Goal: Register for event/course

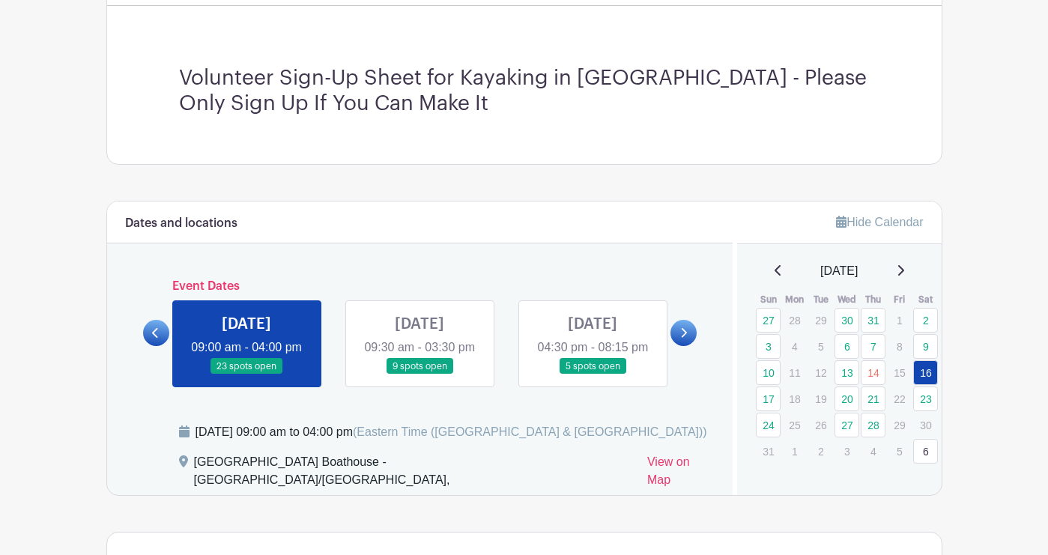
scroll to position [437, 0]
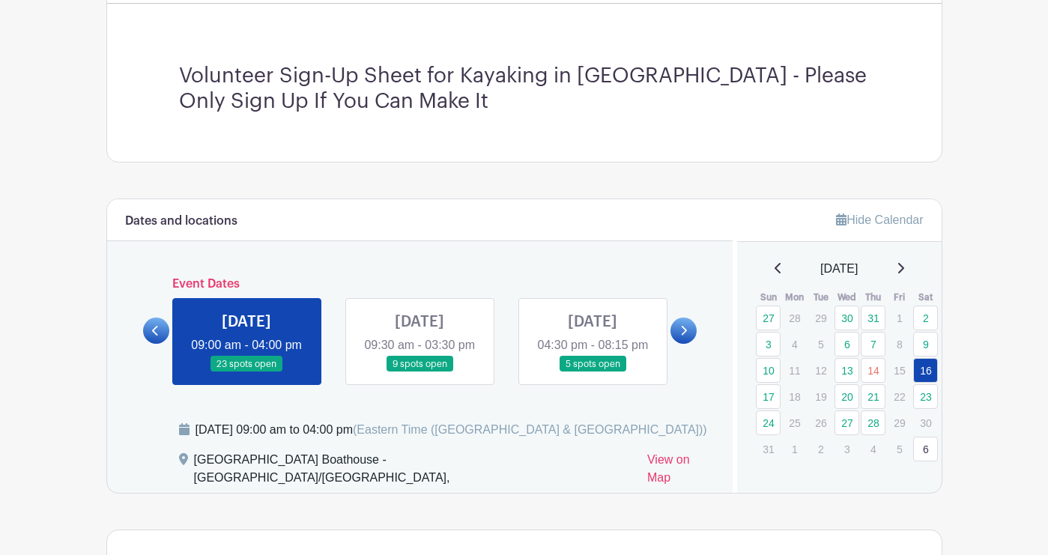
click at [246, 372] on link at bounding box center [246, 372] width 0 height 0
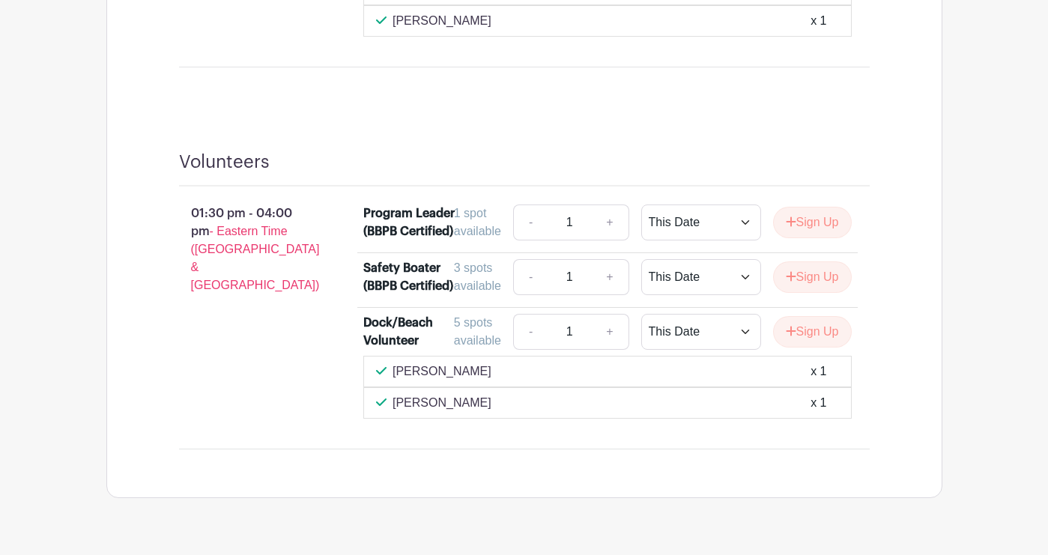
scroll to position [1851, 0]
click at [806, 280] on button "Sign Up" at bounding box center [812, 275] width 79 height 31
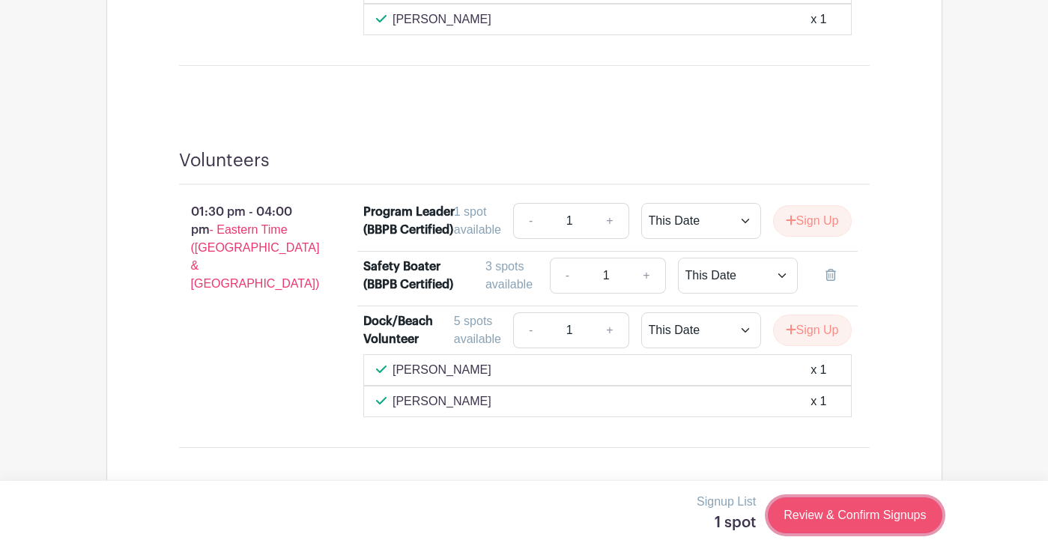
click at [823, 521] on link "Review & Confirm Signups" at bounding box center [855, 515] width 174 height 36
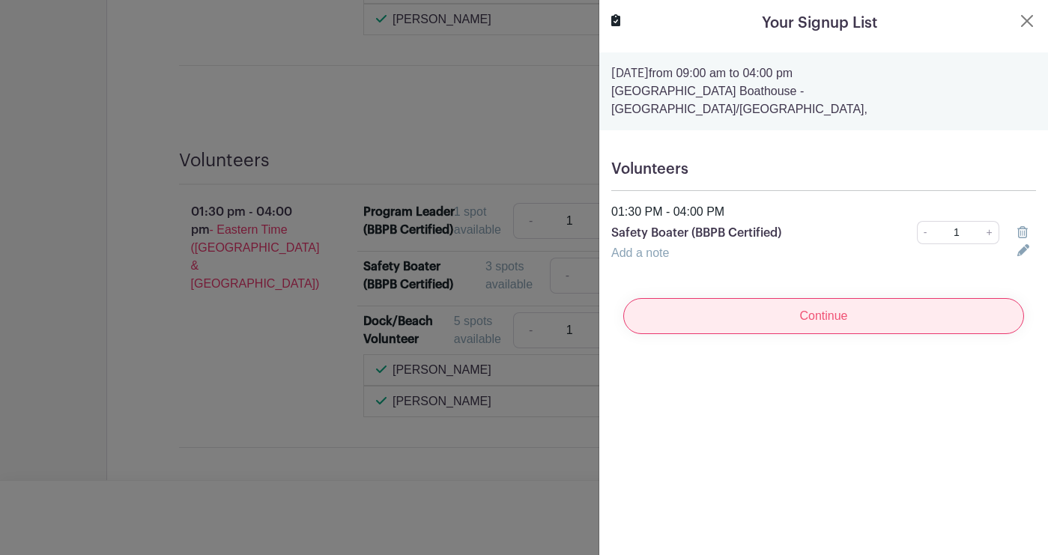
click at [798, 301] on input "Continue" at bounding box center [823, 316] width 401 height 36
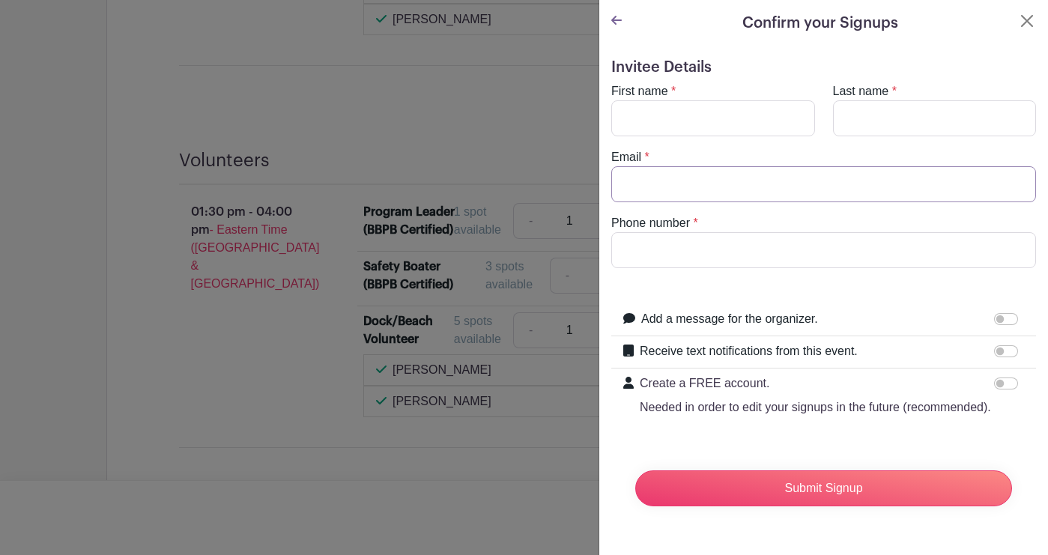
type input "bill.orme@gmail.com"
click at [686, 115] on input "First name" at bounding box center [713, 118] width 204 height 36
type input "Bill"
type input "Orme"
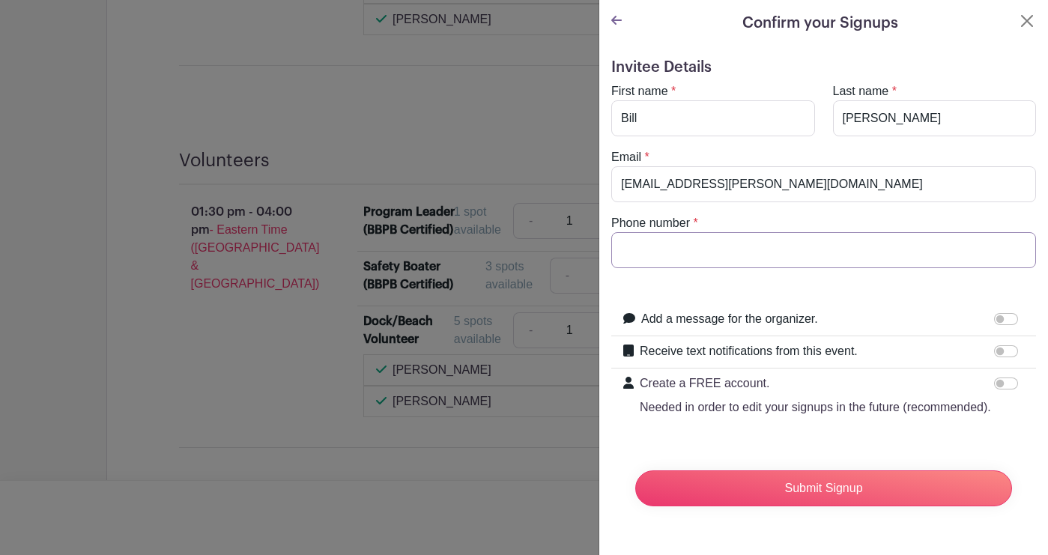
type input "9176071026"
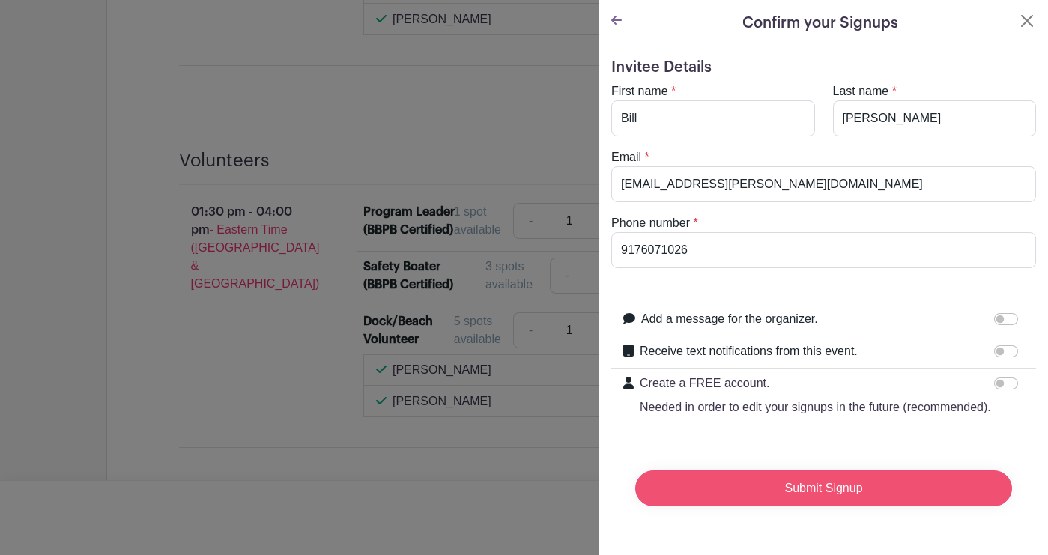
click at [810, 487] on input "Submit Signup" at bounding box center [823, 489] width 377 height 36
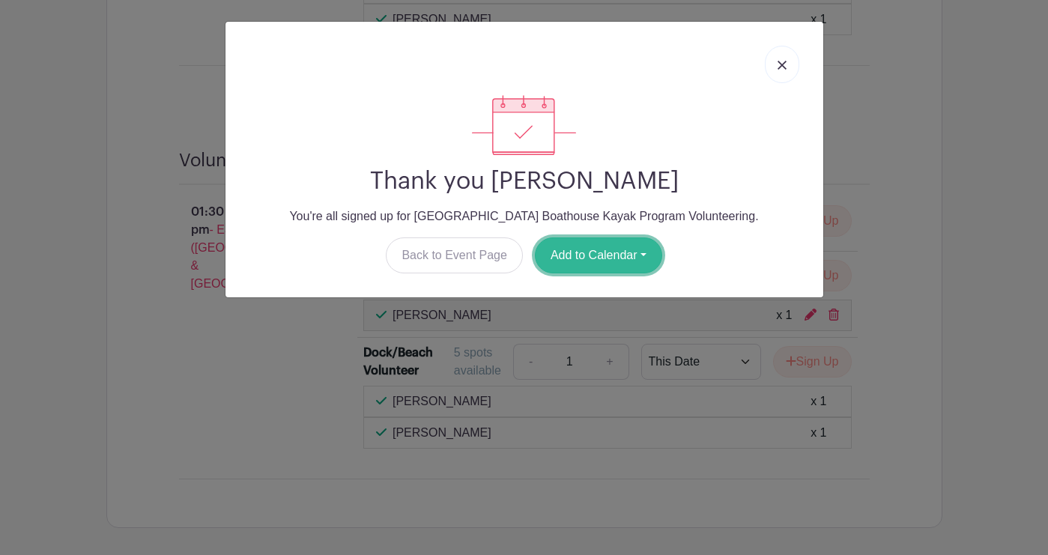
click at [631, 258] on button "Add to Calendar" at bounding box center [598, 256] width 127 height 36
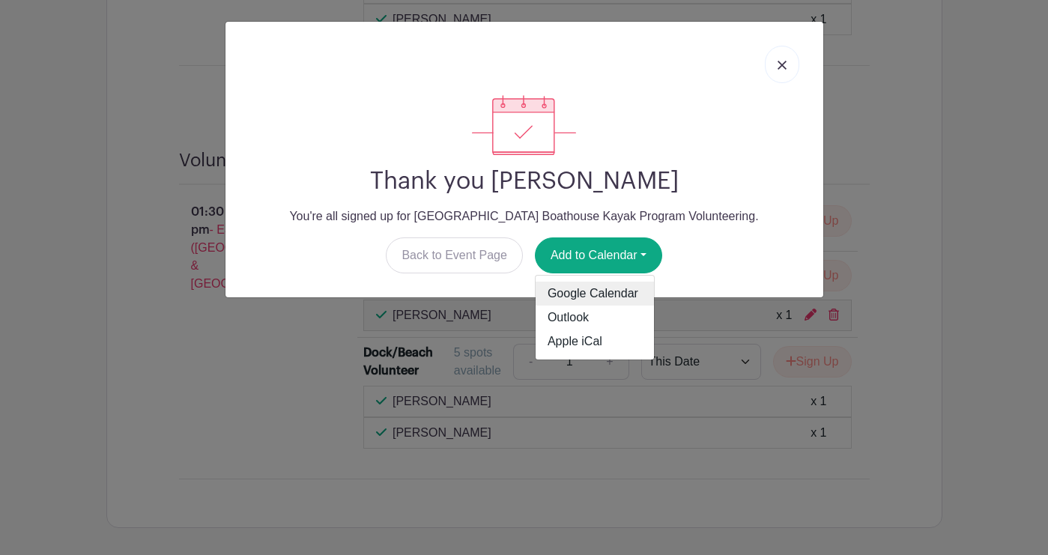
click at [611, 293] on link "Google Calendar" at bounding box center [595, 294] width 118 height 24
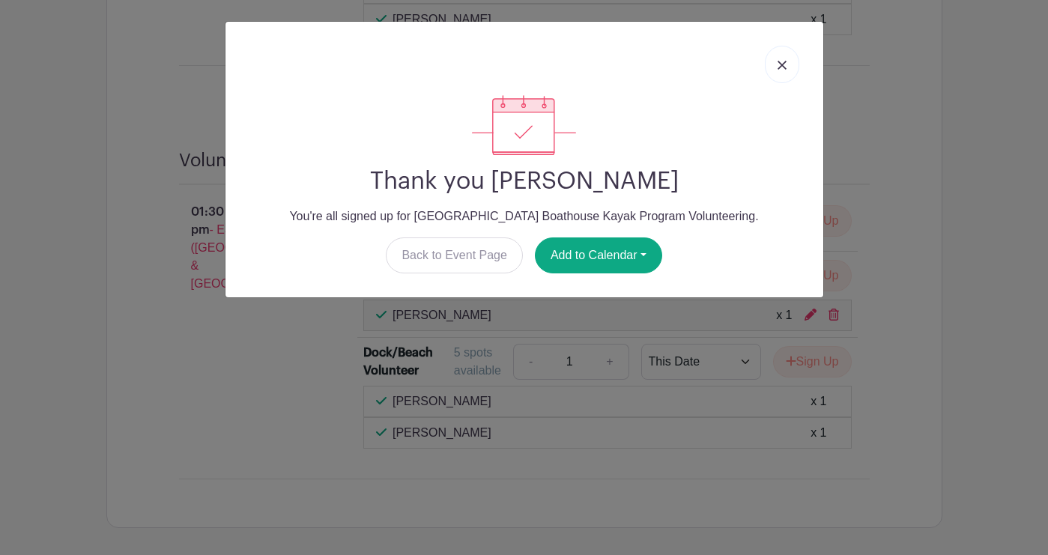
click at [785, 64] on img at bounding box center [782, 65] width 9 height 9
